Goal: Task Accomplishment & Management: Use online tool/utility

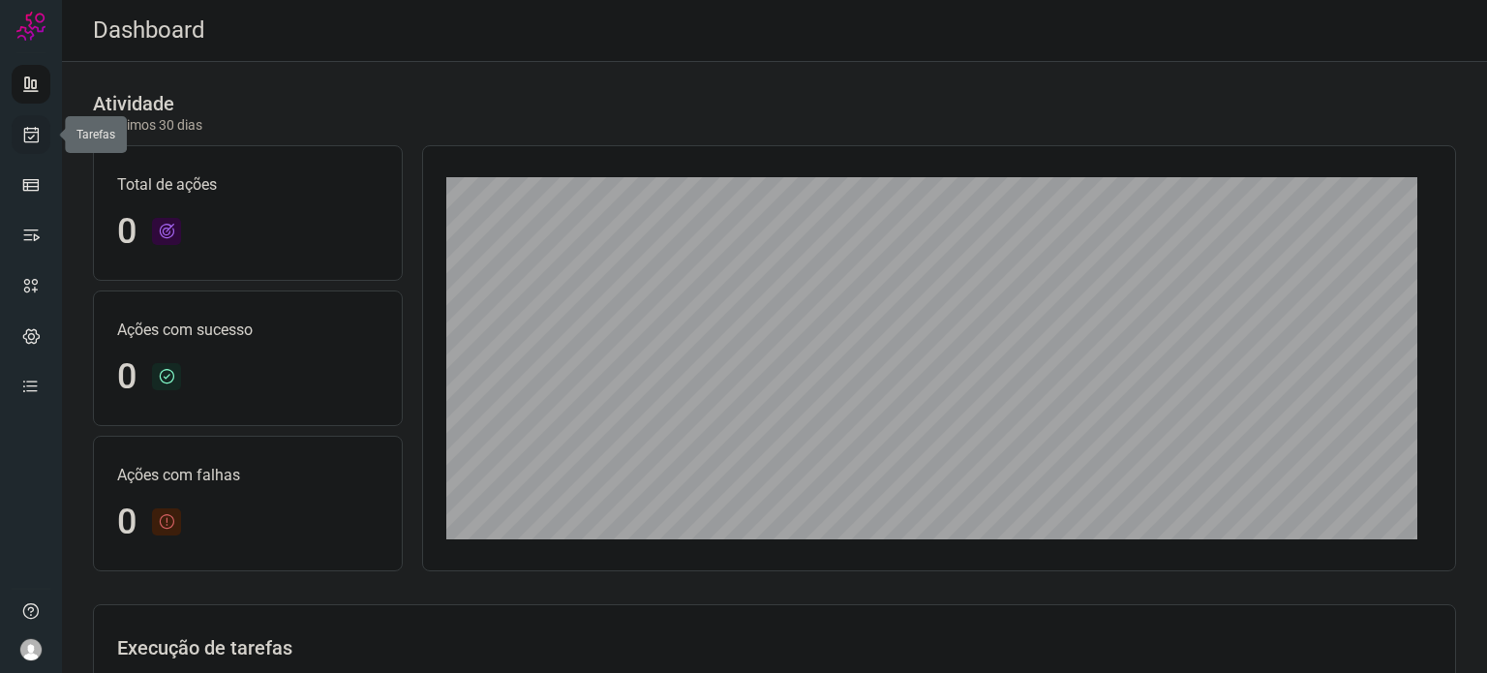
click at [30, 140] on icon at bounding box center [31, 134] width 20 height 19
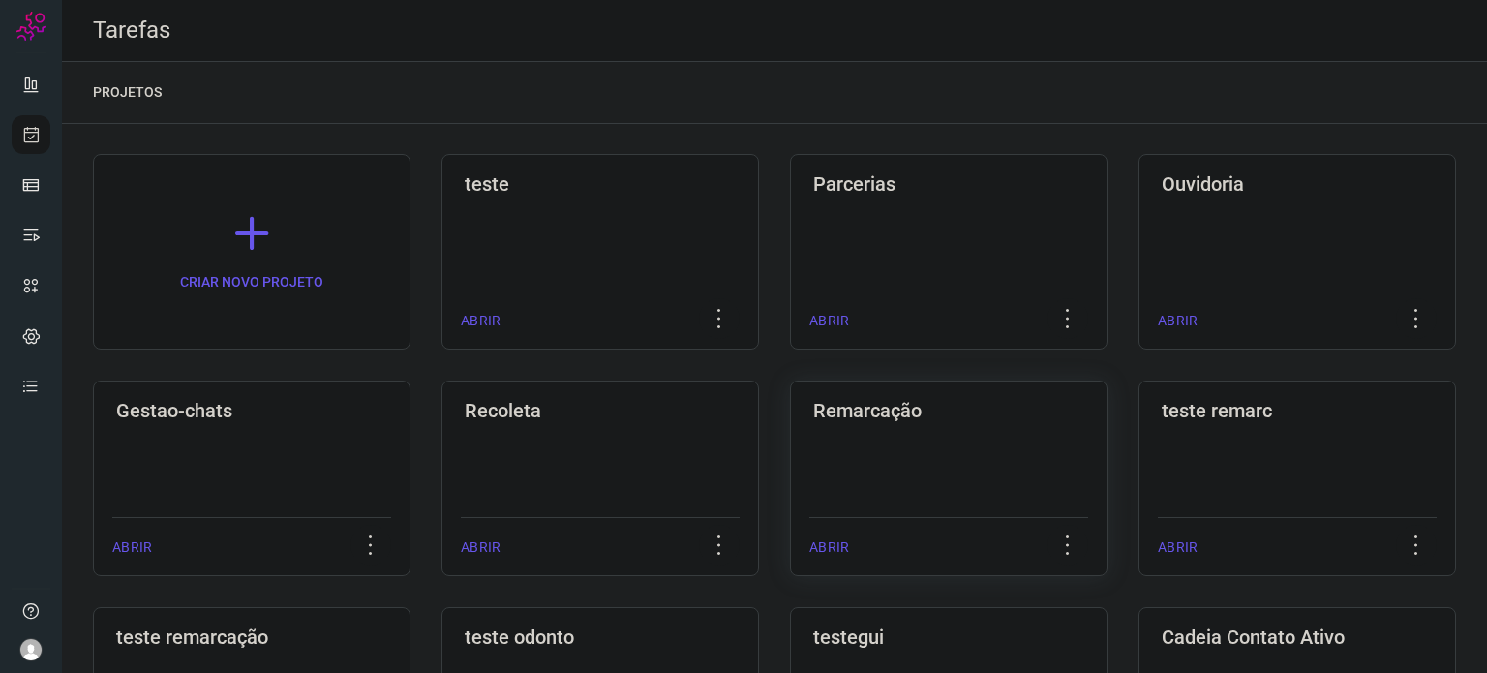
click at [968, 439] on div "Remarcação ABRIR" at bounding box center [949, 478] width 318 height 196
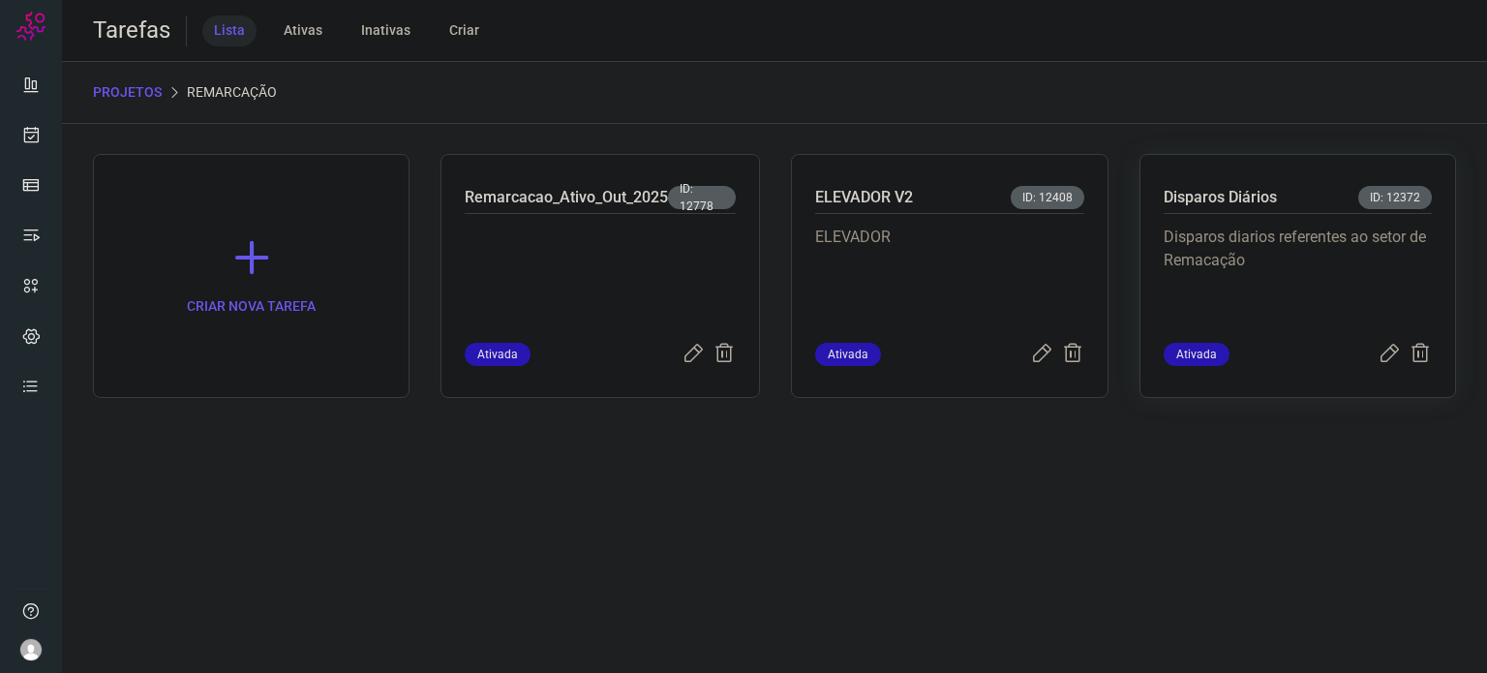
click at [1332, 257] on p "Disparos diarios referentes ao setor de Remacação" at bounding box center [1298, 274] width 268 height 97
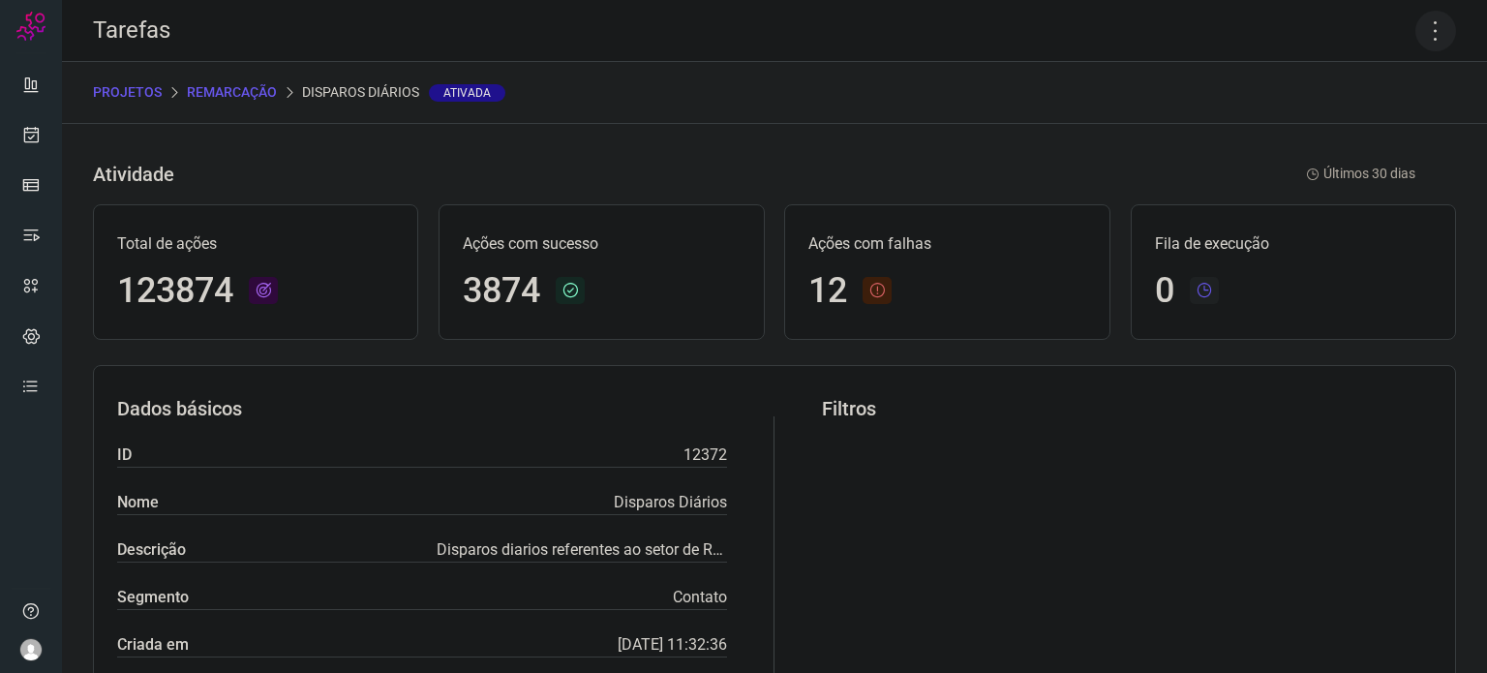
click at [1425, 42] on icon at bounding box center [1435, 31] width 41 height 41
click at [1344, 129] on li "Executar" at bounding box center [1352, 126] width 176 height 31
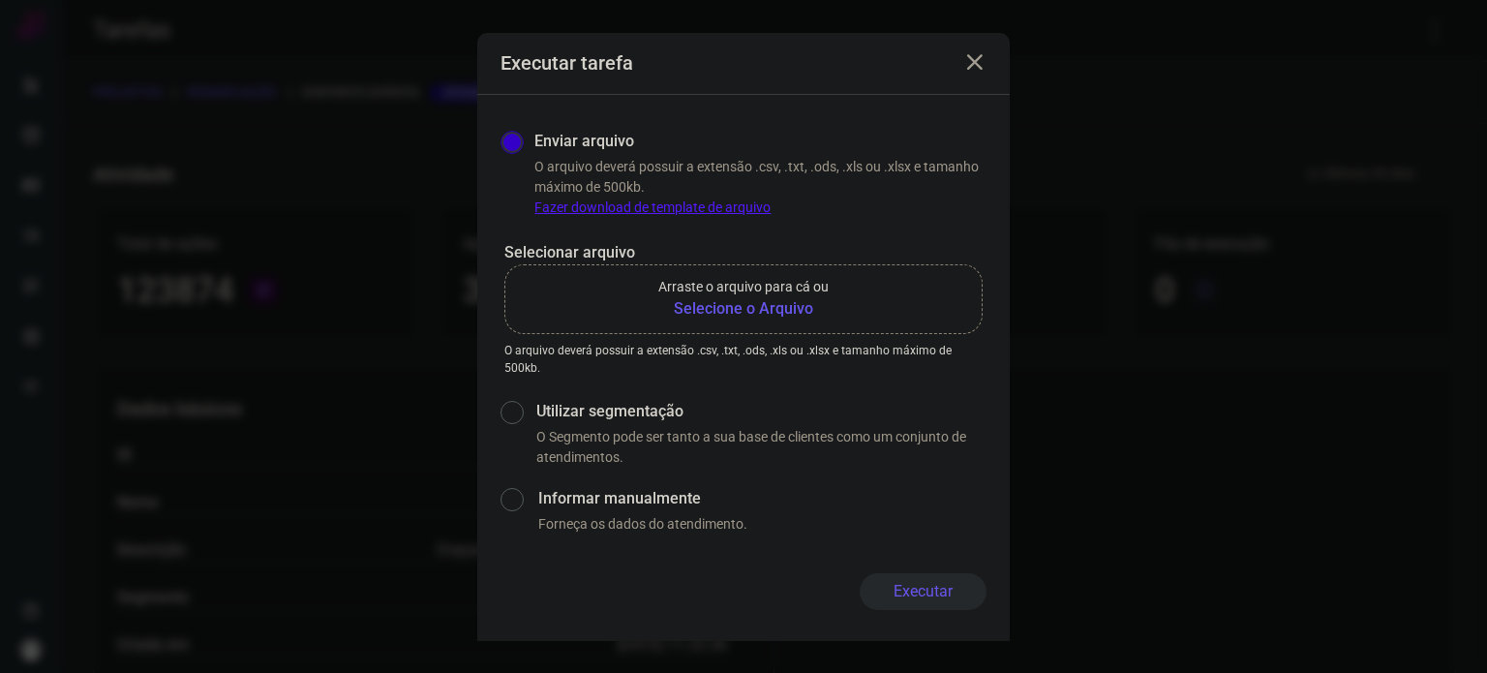
click at [789, 303] on b "Selecione o Arquivo" at bounding box center [743, 308] width 170 height 23
click at [0, 0] on input "Arraste o arquivo para cá ou Selecione o Arquivo" at bounding box center [0, 0] width 0 height 0
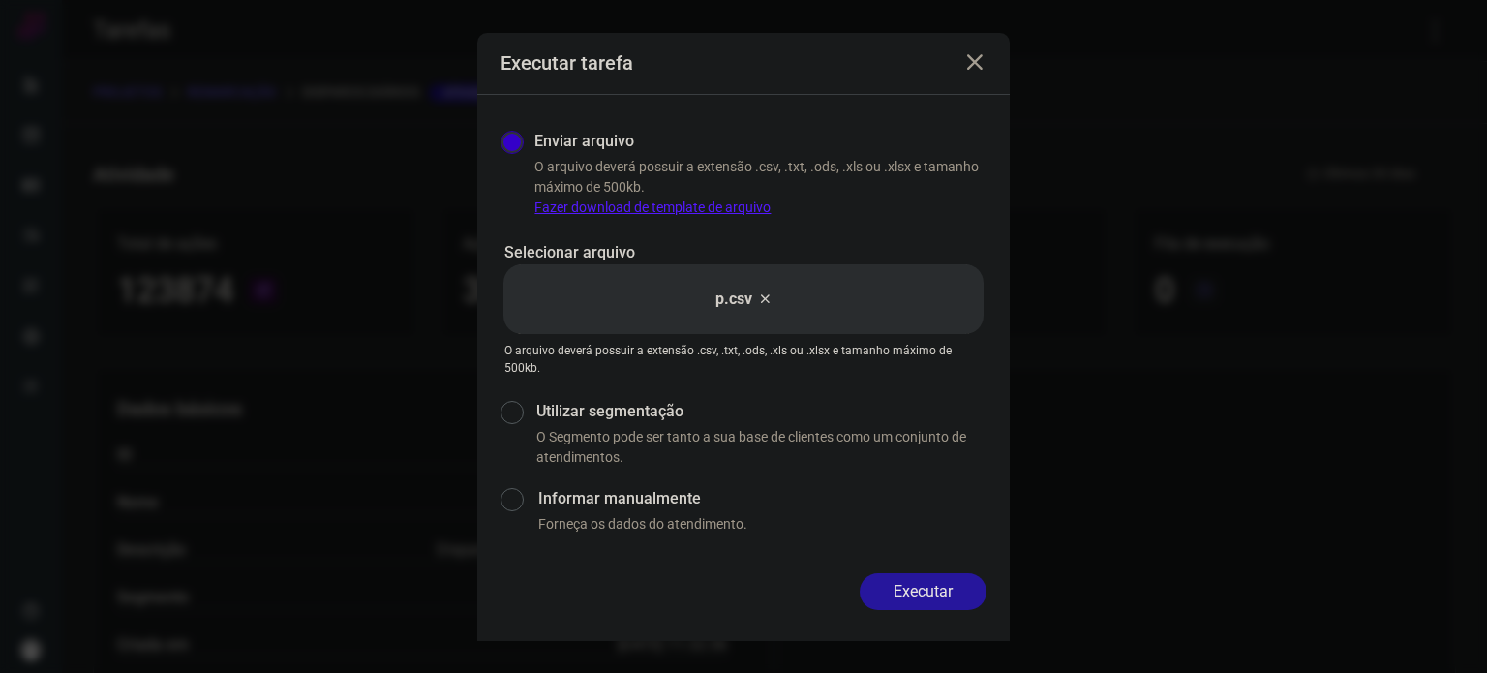
click at [935, 587] on button "Executar" at bounding box center [923, 591] width 127 height 37
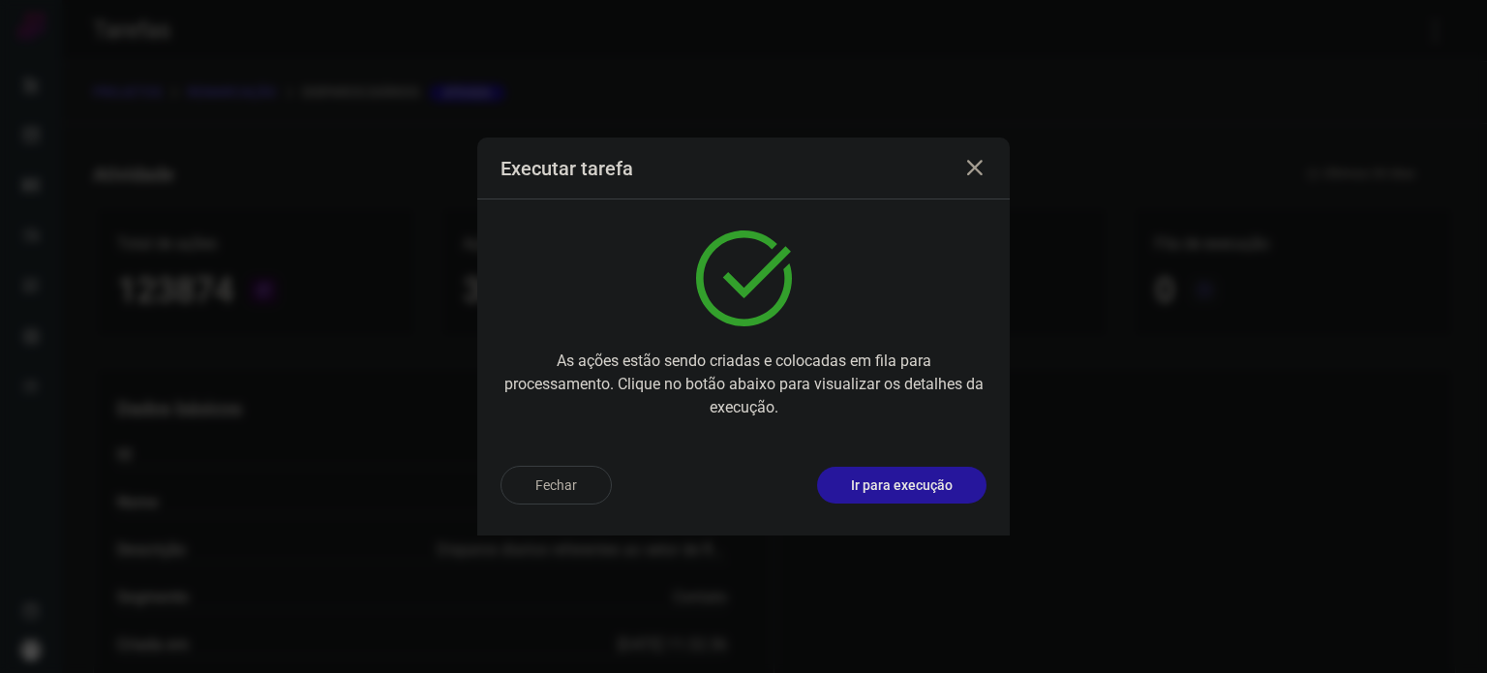
click at [898, 491] on p "Ir para execução" at bounding box center [902, 485] width 102 height 20
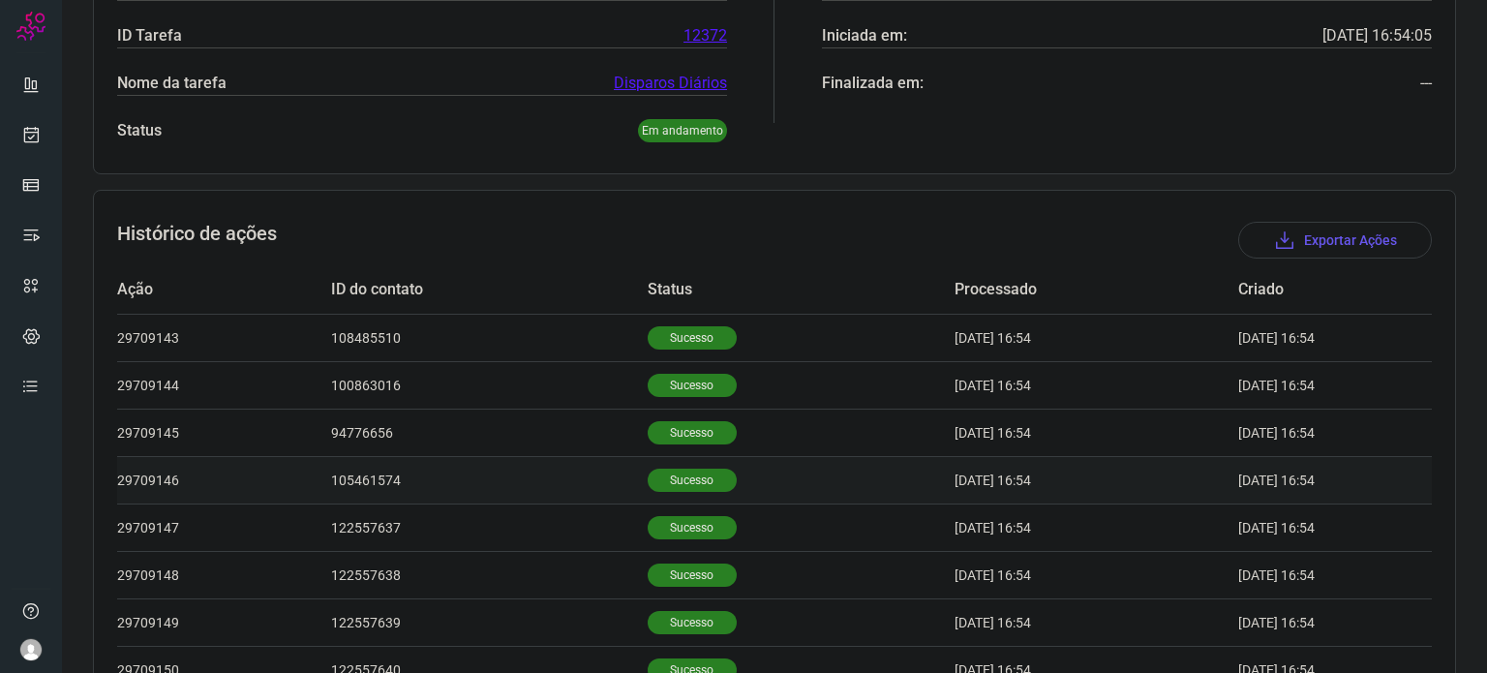
click at [648, 456] on td "Sucesso" at bounding box center [801, 479] width 307 height 47
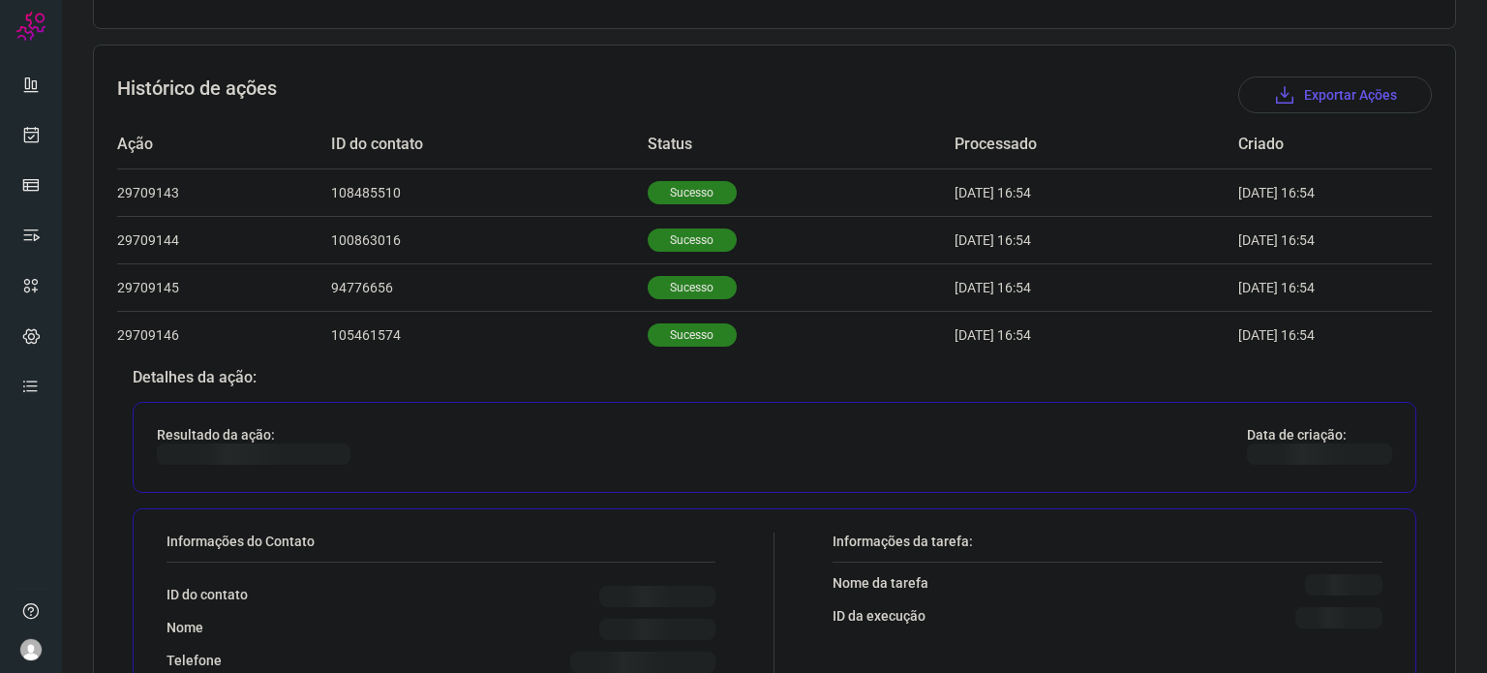
scroll to position [678, 0]
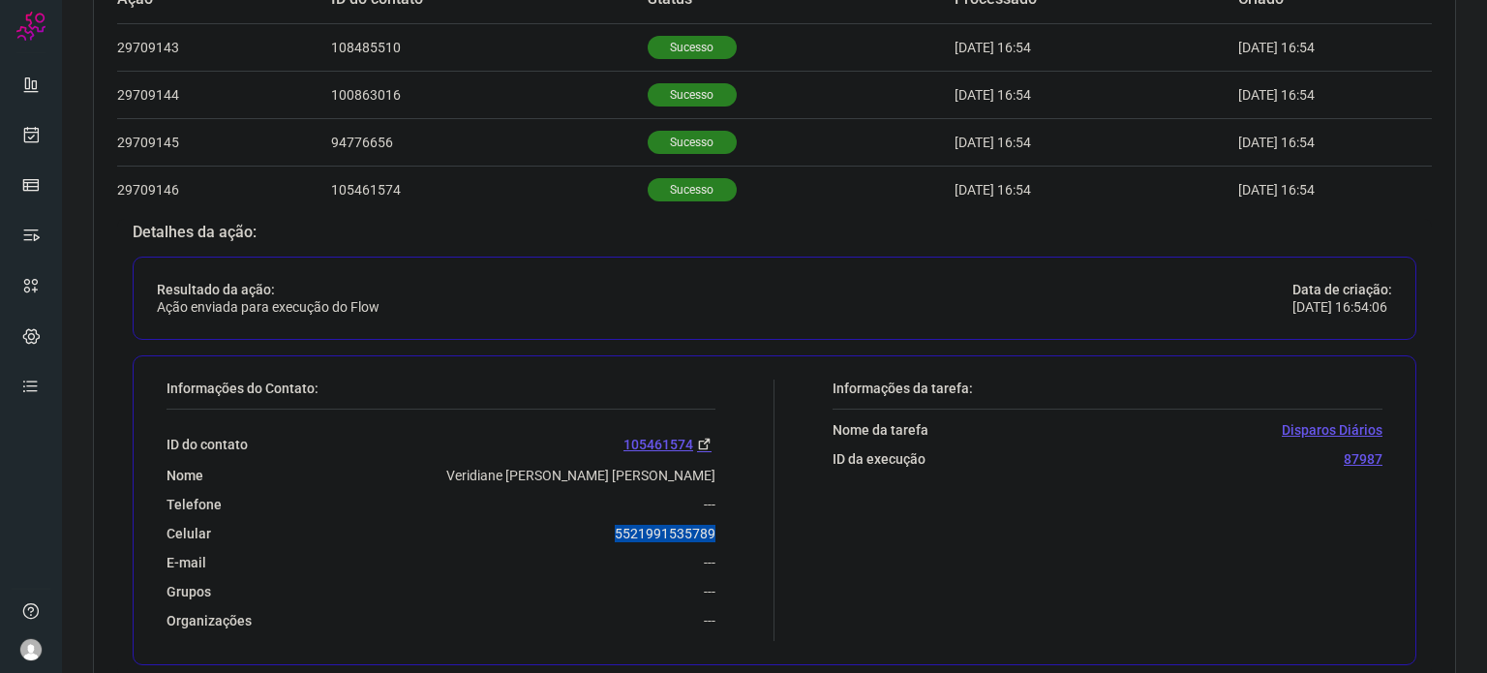
drag, startPoint x: 596, startPoint y: 529, endPoint x: 728, endPoint y: 538, distance: 132.0
click at [728, 538] on div "Informações do Contato: ID do contato 105461574 Nome [PERSON_NAME] [PERSON_NAME…" at bounding box center [466, 509] width 618 height 261
copy p "5521991535789"
